Goal: Transaction & Acquisition: Download file/media

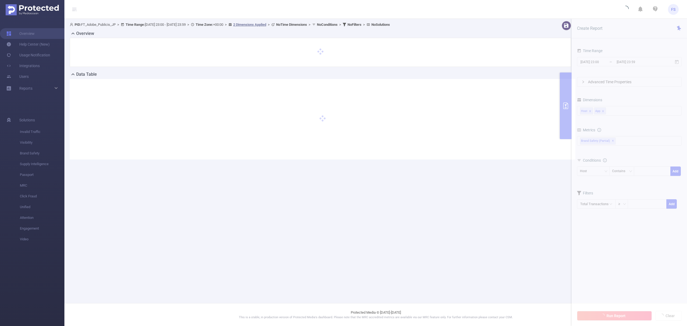
click at [397, 193] on main "PID: FT_Adobe_Publicis_JP > Time Range: [DATE] 23:00 - [DATE] 23:59 > Time Zone…" at bounding box center [375, 151] width 623 height 303
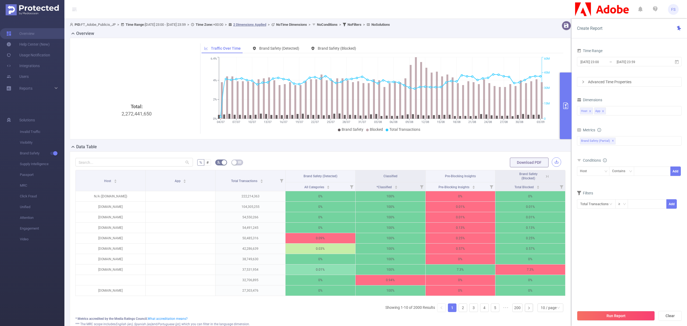
click at [552, 161] on button "button" at bounding box center [556, 161] width 9 height 9
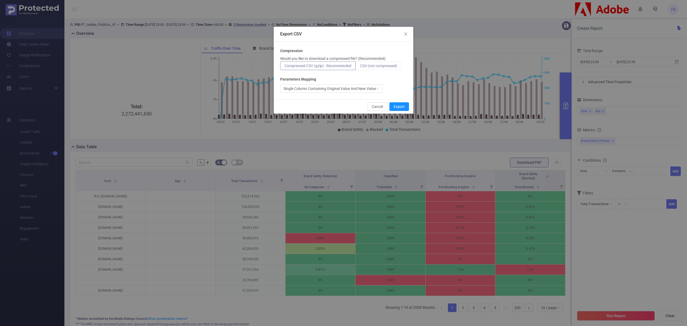
click at [393, 61] on label "CSV (not compressed)" at bounding box center [379, 65] width 46 height 9
click at [360, 67] on input "CSV (not compressed)" at bounding box center [360, 67] width 0 height 0
click at [400, 109] on button "Export" at bounding box center [400, 106] width 20 height 9
